Goal: Information Seeking & Learning: Learn about a topic

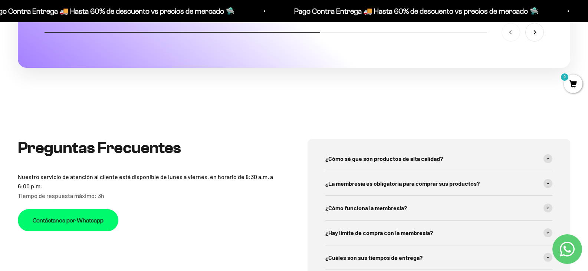
scroll to position [2633, 0]
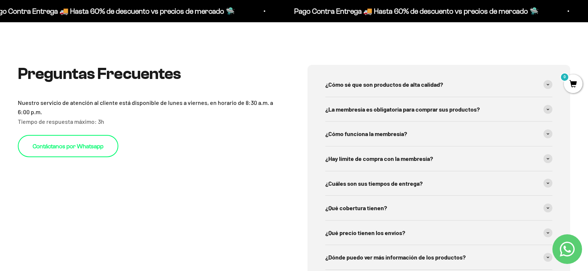
click at [41, 152] on link "Contáctanos por Whatsapp" at bounding box center [68, 146] width 101 height 22
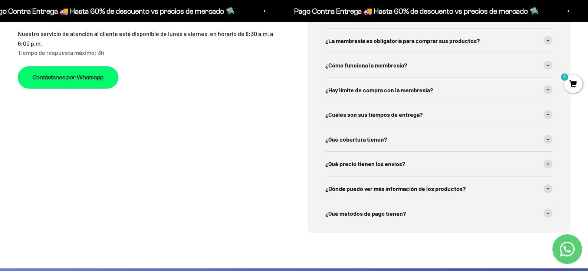
scroll to position [2610, 0]
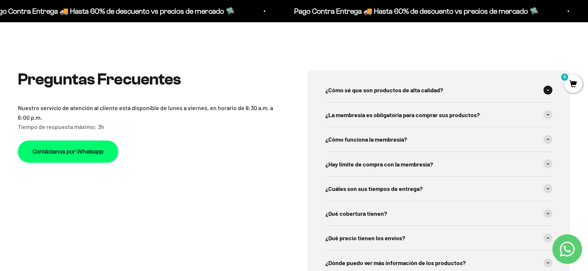
click at [385, 95] on span "¿Cómo sé que son productos de alta calidad?" at bounding box center [384, 90] width 118 height 10
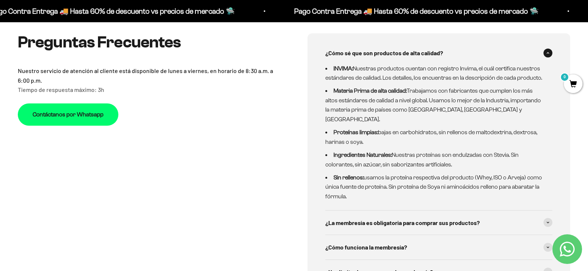
scroll to position [2684, 0]
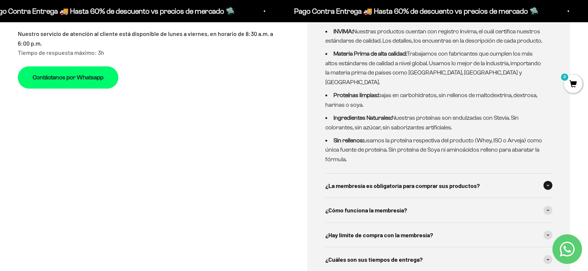
click at [433, 191] on span "¿La membresía es obligatoria para comprar sus productos?" at bounding box center [402, 186] width 154 height 10
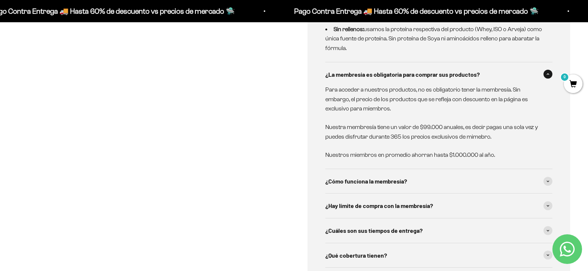
scroll to position [2832, 0]
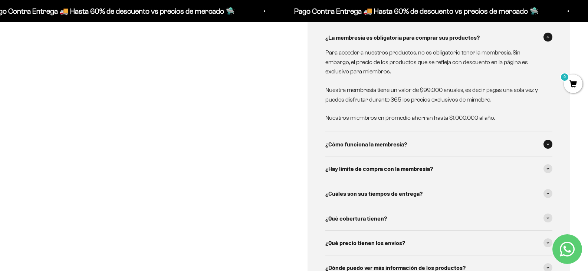
click at [365, 145] on span "¿Cómo funciona la membresía?" at bounding box center [366, 144] width 82 height 10
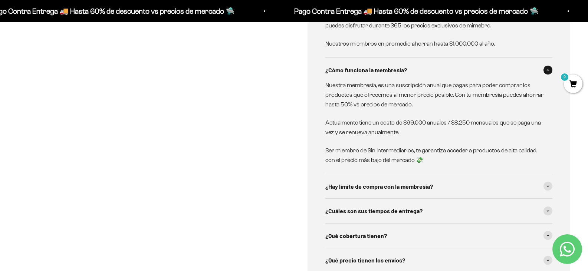
scroll to position [2980, 0]
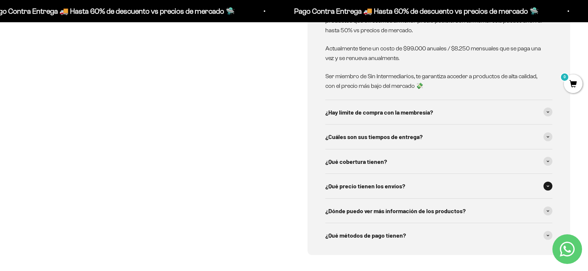
click at [376, 188] on span "¿Qué precio tienen los envíos?" at bounding box center [365, 186] width 80 height 10
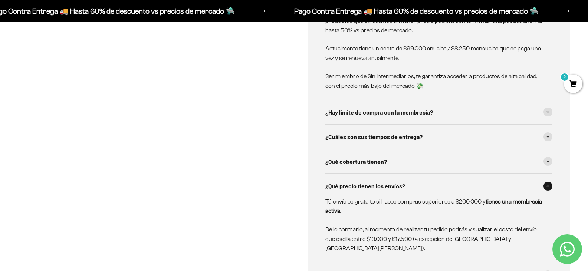
scroll to position [3055, 0]
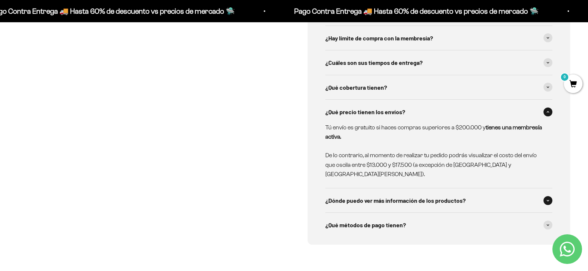
click at [369, 188] on div "¿Dónde puedo ver más información de los productos?" at bounding box center [438, 200] width 227 height 24
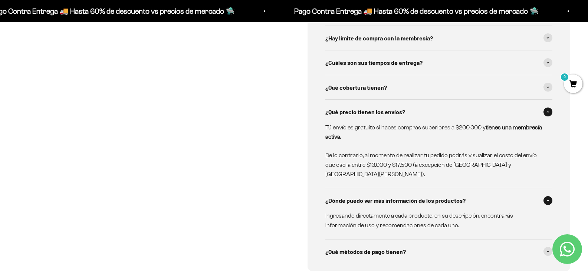
scroll to position [3129, 0]
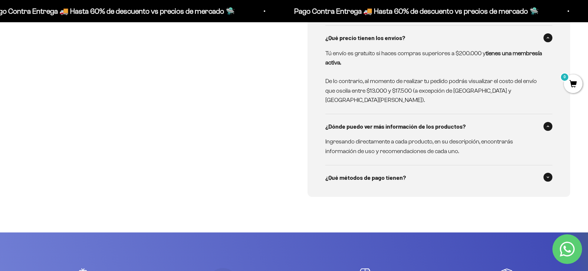
click at [360, 177] on div "¿Qué métodos de pago tienen?" at bounding box center [438, 177] width 227 height 24
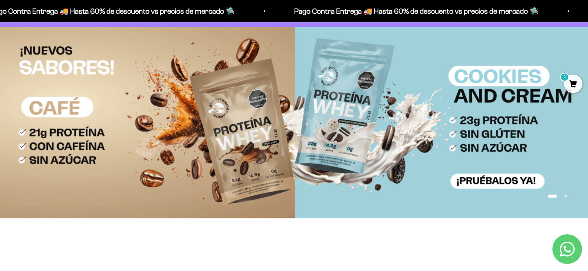
scroll to position [0, 0]
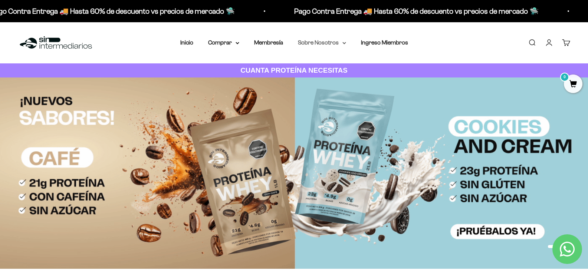
click at [315, 43] on summary "Sobre Nosotros" at bounding box center [322, 43] width 48 height 10
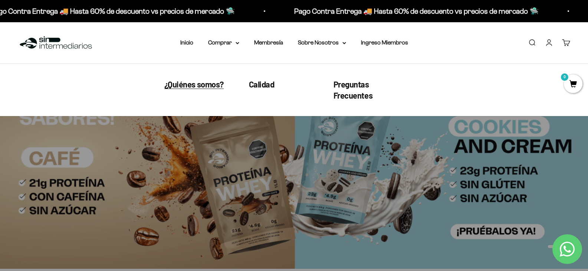
click at [177, 87] on span "¿Quiénes somos?" at bounding box center [193, 84] width 59 height 10
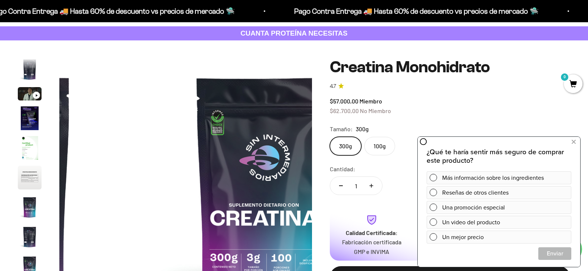
scroll to position [74, 0]
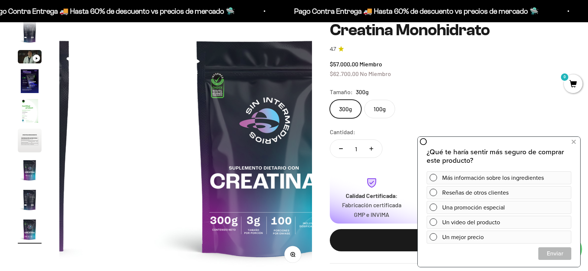
click at [383, 116] on label "100g" at bounding box center [379, 109] width 31 height 19
click at [330, 100] on input "100g" at bounding box center [329, 99] width 0 height 0
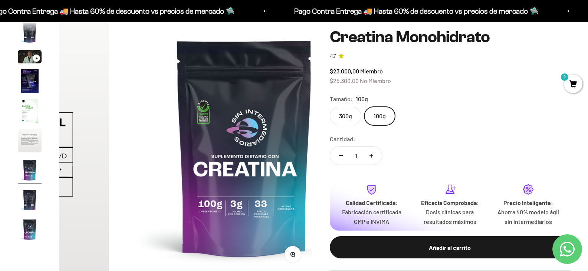
click at [355, 115] on label "300g" at bounding box center [346, 116] width 32 height 19
click at [330, 107] on input "300g" at bounding box center [329, 106] width 0 height 0
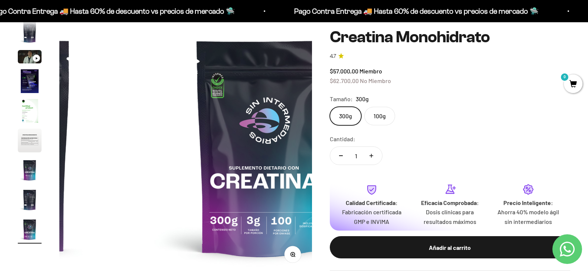
click at [27, 36] on img "Ir al artículo 2" at bounding box center [30, 32] width 24 height 24
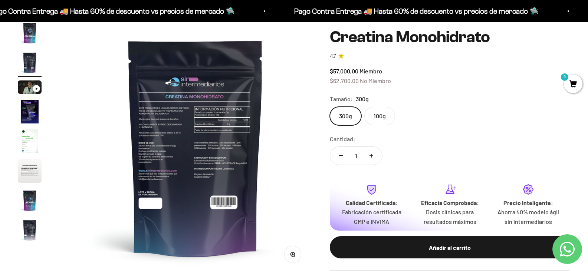
click at [29, 119] on img "Ir al artículo 4" at bounding box center [30, 112] width 24 height 24
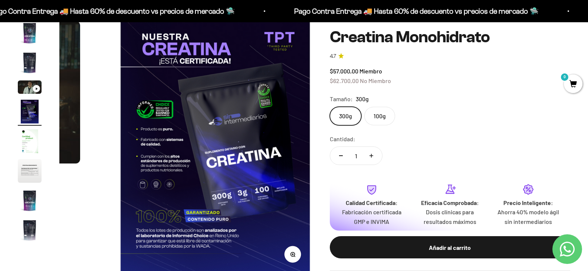
click at [27, 181] on img "Ir al artículo 6" at bounding box center [30, 171] width 24 height 24
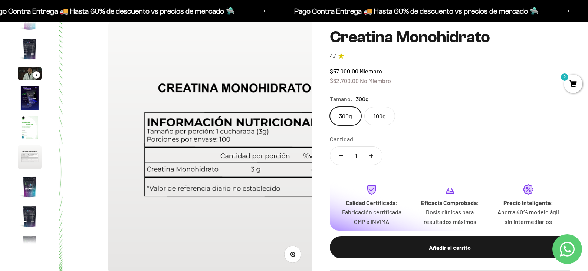
click at [28, 220] on img "Ir al artículo 8" at bounding box center [30, 217] width 24 height 24
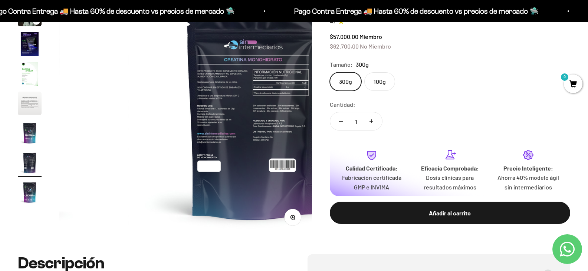
scroll to position [223, 0]
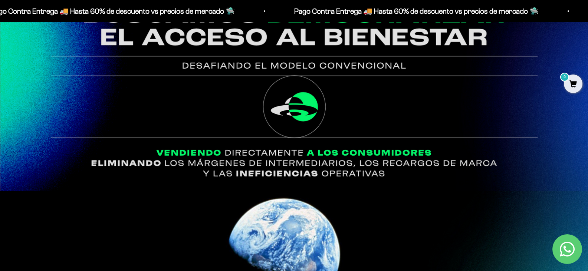
scroll to position [631, 0]
